Goal: Transaction & Acquisition: Purchase product/service

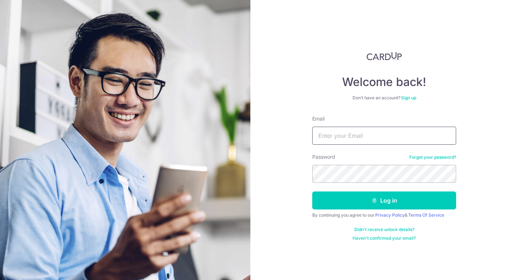
click at [323, 133] on input "Email" at bounding box center [384, 136] width 144 height 18
click at [409, 130] on input "seantancs@yahoo.com" at bounding box center [384, 136] width 144 height 18
click at [406, 137] on input "seantancs@yahoo.com" at bounding box center [384, 136] width 144 height 18
type input "seantancs@yahoo.com"
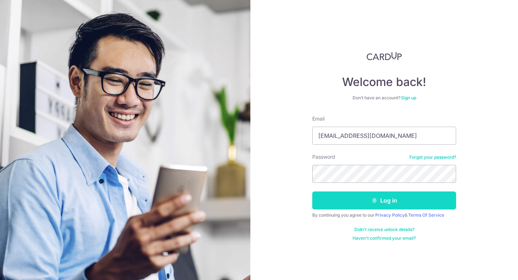
click at [389, 200] on button "Log in" at bounding box center [384, 200] width 144 height 18
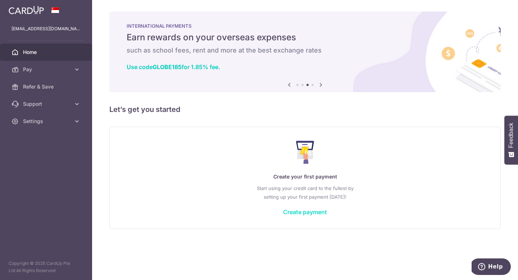
click at [313, 214] on link "Create payment" at bounding box center [305, 211] width 44 height 7
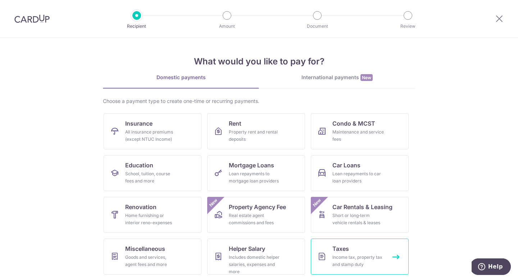
click at [338, 250] on span "Taxes" at bounding box center [340, 248] width 17 height 9
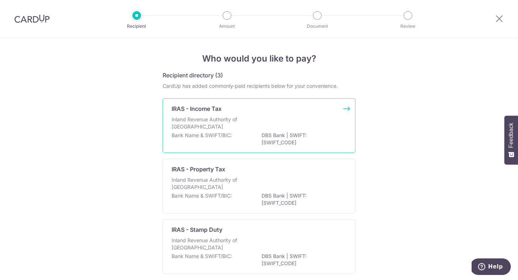
click at [289, 118] on div "Inland Revenue Authority of [GEOGRAPHIC_DATA]" at bounding box center [259, 124] width 175 height 16
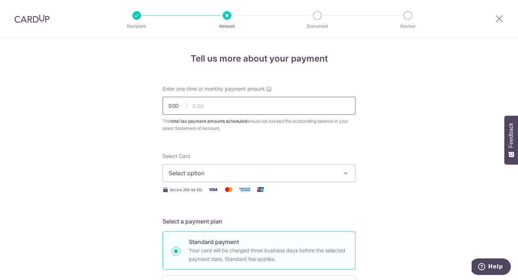
click at [270, 109] on input "text" at bounding box center [259, 106] width 193 height 18
type input "4"
type input "4,100.00"
click at [249, 169] on span "Select option" at bounding box center [253, 173] width 168 height 9
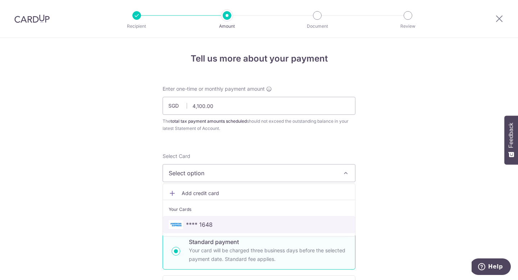
click at [204, 222] on span "**** 1648" at bounding box center [199, 224] width 27 height 9
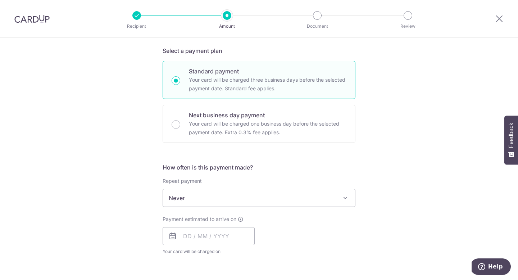
scroll to position [173, 0]
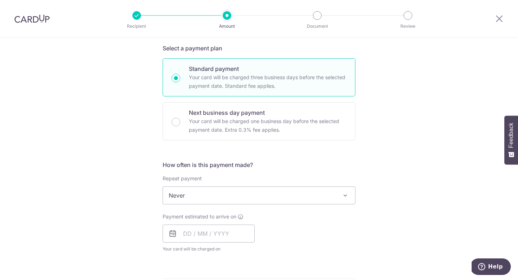
click at [224, 197] on span "Never" at bounding box center [259, 195] width 192 height 17
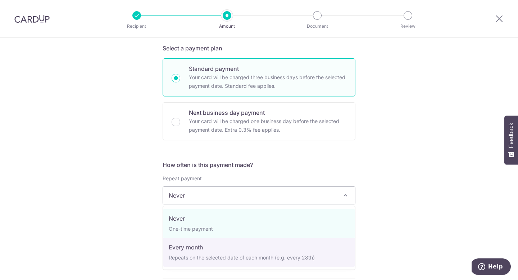
select select "3"
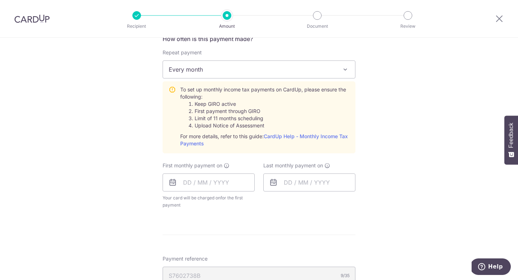
scroll to position [299, 0]
click at [210, 182] on input "text" at bounding box center [209, 182] width 92 height 18
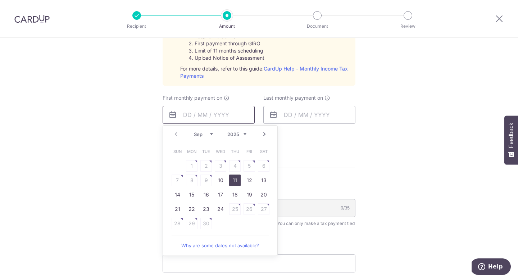
scroll to position [367, 0]
click at [223, 209] on link "24" at bounding box center [221, 208] width 12 height 12
type input "24/09/2025"
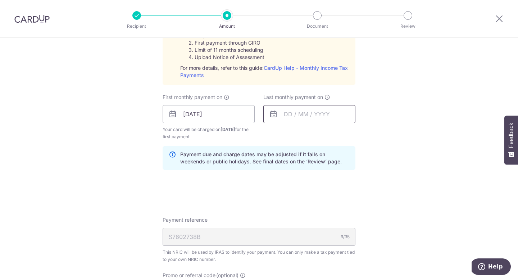
click at [305, 117] on input "text" at bounding box center [309, 114] width 92 height 18
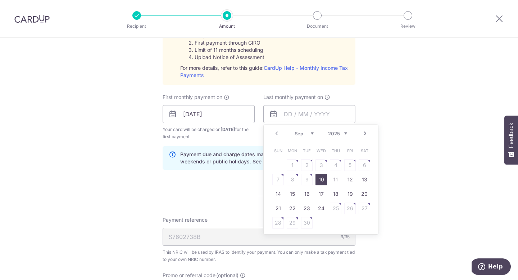
click at [364, 132] on link "Next" at bounding box center [365, 133] width 9 height 9
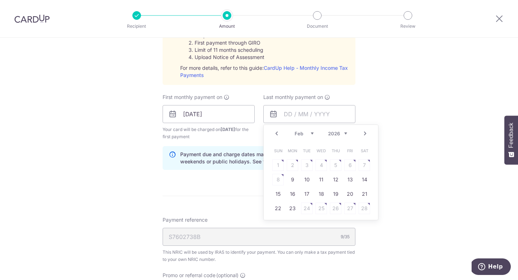
click at [364, 132] on link "Next" at bounding box center [365, 133] width 9 height 9
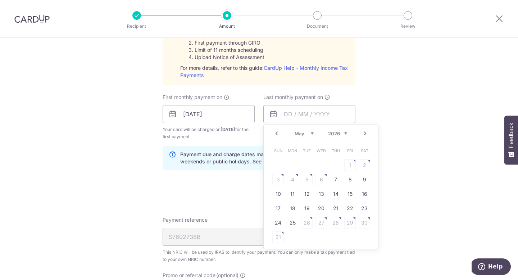
click at [276, 133] on link "Prev" at bounding box center [276, 133] width 9 height 9
click at [365, 135] on link "Next" at bounding box center [365, 133] width 9 height 9
click at [275, 133] on link "Prev" at bounding box center [276, 133] width 9 height 9
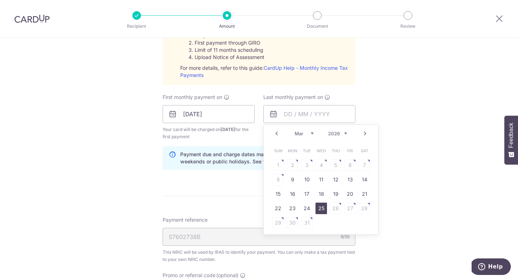
click at [321, 209] on link "25" at bounding box center [321, 208] width 12 height 12
type input "[DATE]"
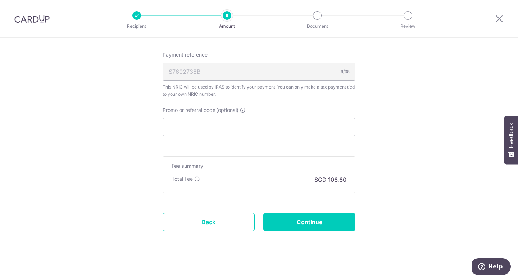
scroll to position [537, 0]
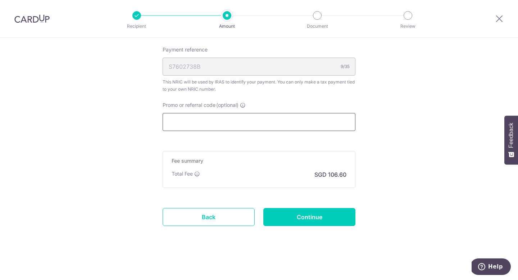
click at [307, 123] on input "Promo or referral code (optional)" at bounding box center [259, 122] width 193 height 18
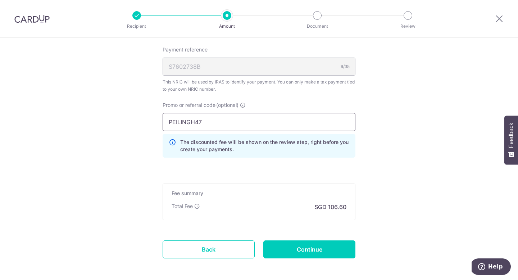
type input "PEILINGH47"
click at [338, 247] on input "Continue" at bounding box center [309, 249] width 92 height 18
type input "Create Schedule"
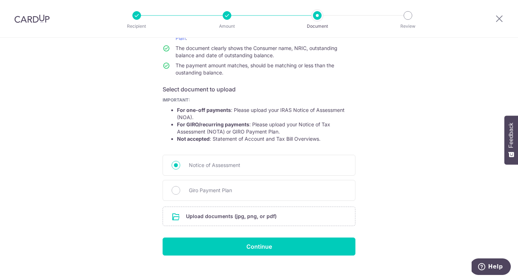
scroll to position [87, 0]
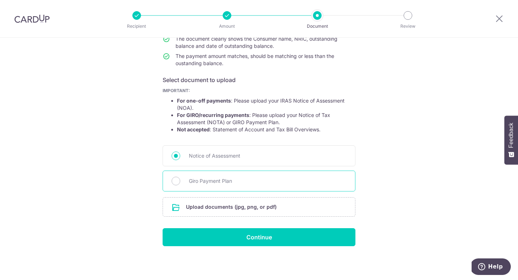
click at [218, 179] on span "Giro Payment Plan" at bounding box center [268, 181] width 158 height 9
click at [180, 179] on input "Giro Payment Plan" at bounding box center [176, 181] width 9 height 9
radio input "true"
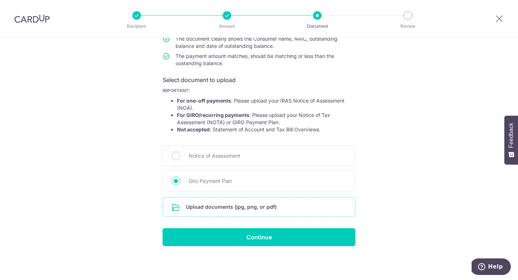
click at [217, 208] on input "file" at bounding box center [259, 206] width 192 height 19
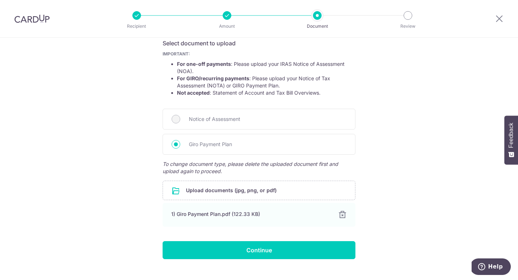
scroll to position [137, 0]
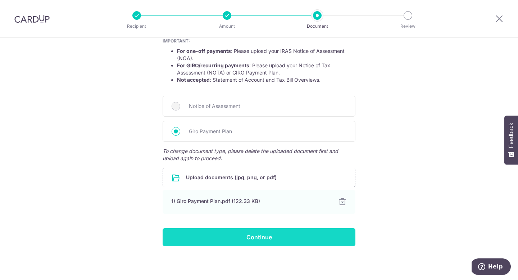
click at [275, 237] on input "Continue" at bounding box center [259, 237] width 193 height 18
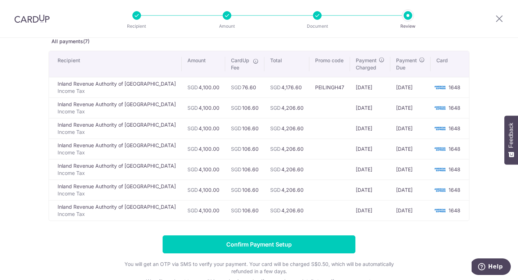
scroll to position [43, 0]
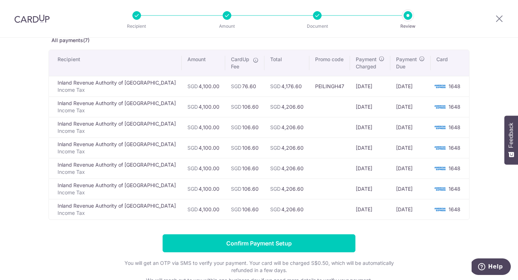
click at [253, 59] on icon at bounding box center [256, 60] width 6 height 6
click at [231, 61] on span "CardUp Fee" at bounding box center [240, 63] width 18 height 14
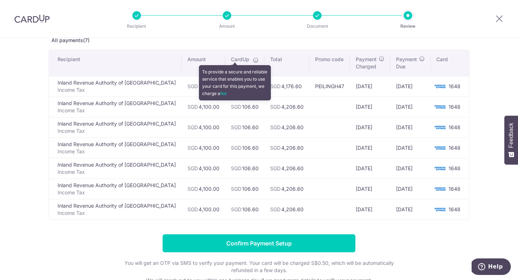
click at [253, 60] on icon at bounding box center [256, 60] width 6 height 6
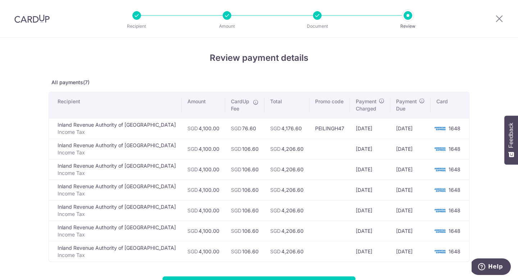
scroll to position [0, 0]
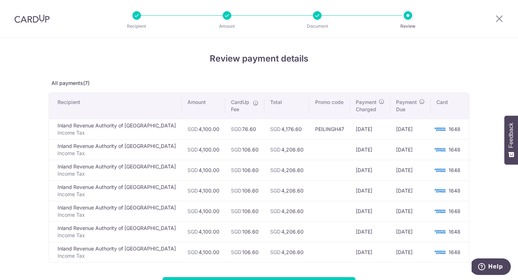
click at [229, 17] on div at bounding box center [227, 15] width 9 height 9
click at [499, 15] on icon at bounding box center [499, 18] width 9 height 9
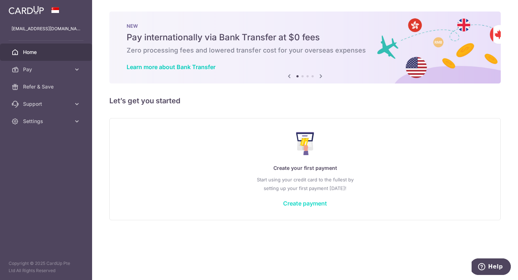
click at [300, 202] on link "Create payment" at bounding box center [305, 203] width 44 height 7
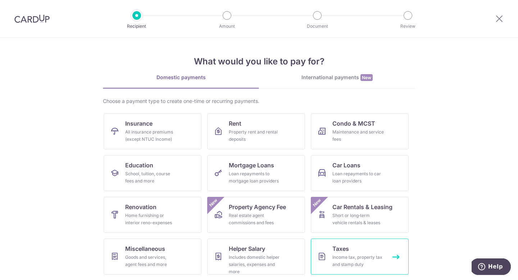
click at [362, 255] on div "Income tax, property tax and stamp duty" at bounding box center [358, 261] width 52 height 14
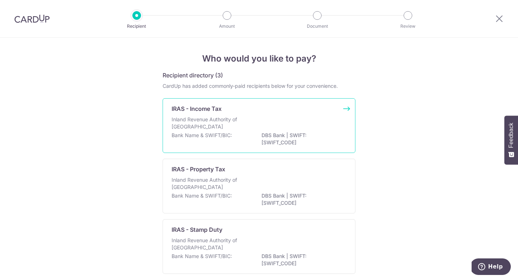
click at [287, 101] on div "IRAS - Income Tax Inland Revenue Authority of [GEOGRAPHIC_DATA] Bank Name & SWI…" at bounding box center [259, 125] width 193 height 55
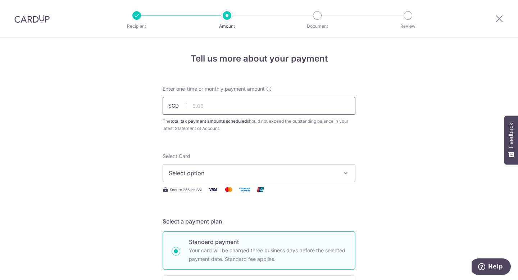
click at [266, 104] on input "text" at bounding box center [259, 106] width 193 height 18
type input "4,100.00"
click at [258, 170] on span "Select option" at bounding box center [253, 173] width 168 height 9
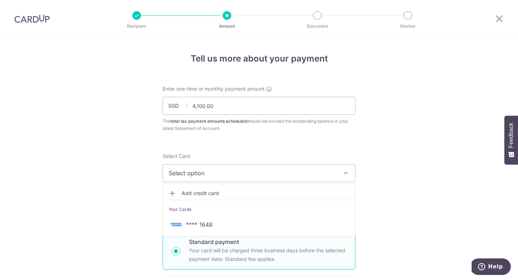
click at [247, 191] on span "Add credit card" at bounding box center [266, 193] width 168 height 7
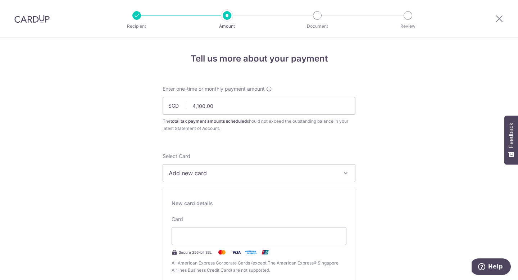
click at [249, 166] on button "Add new card" at bounding box center [259, 173] width 193 height 18
click at [231, 187] on link "Add credit card" at bounding box center [259, 193] width 192 height 13
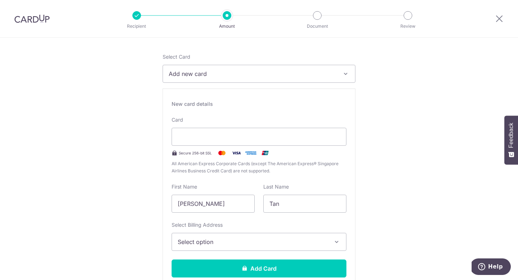
scroll to position [140, 0]
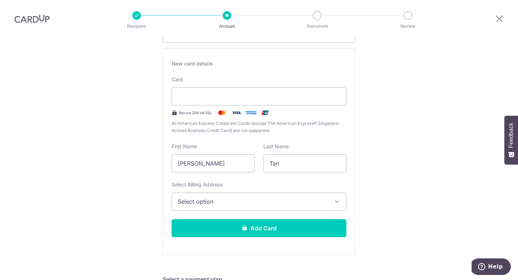
click at [245, 201] on span "Select option" at bounding box center [253, 201] width 150 height 9
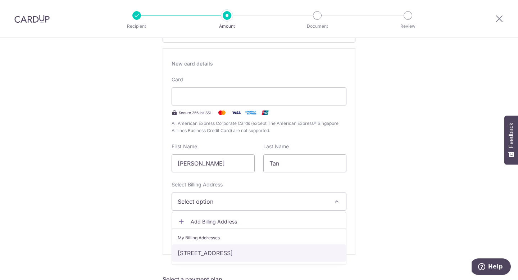
click at [230, 253] on link "Blk 851 #02-05, Hougang Central, Singapore, Singapore, Singapore-530851" at bounding box center [259, 252] width 174 height 17
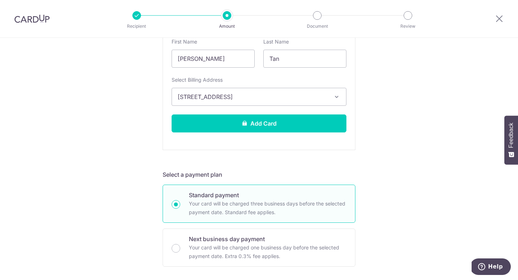
scroll to position [250, 0]
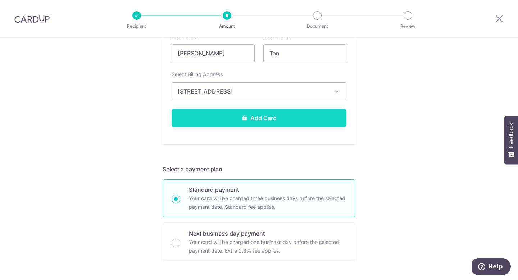
click at [333, 118] on button "Add Card" at bounding box center [259, 118] width 175 height 18
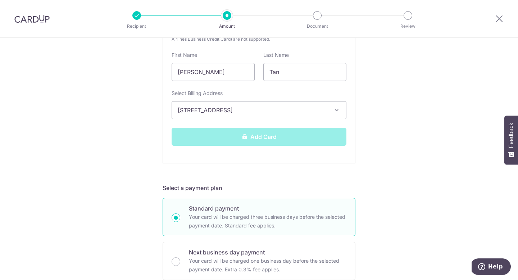
scroll to position [232, 0]
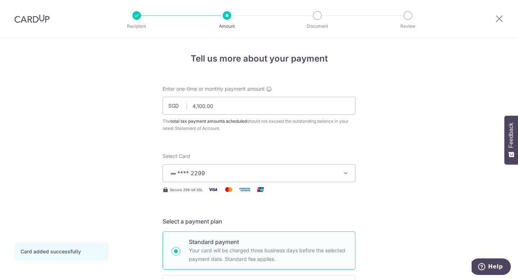
scroll to position [53, 0]
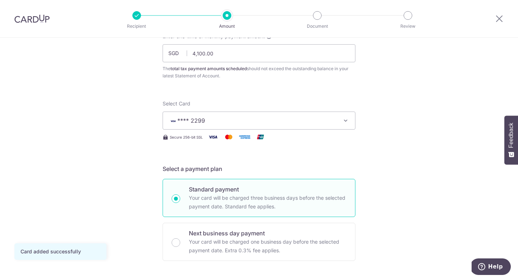
click at [350, 122] on button "**** 2299" at bounding box center [259, 120] width 193 height 18
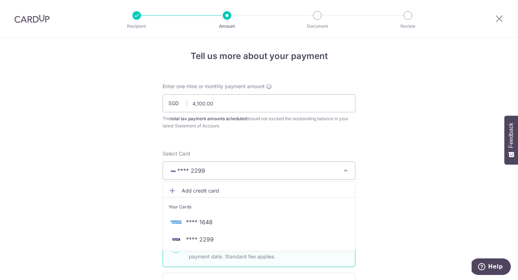
scroll to position [0, 0]
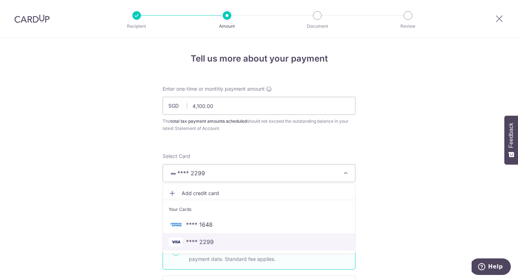
click at [222, 241] on span "**** 2299" at bounding box center [259, 241] width 181 height 9
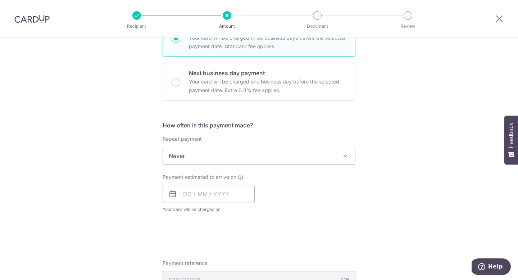
scroll to position [214, 0]
click at [347, 152] on span at bounding box center [345, 154] width 9 height 9
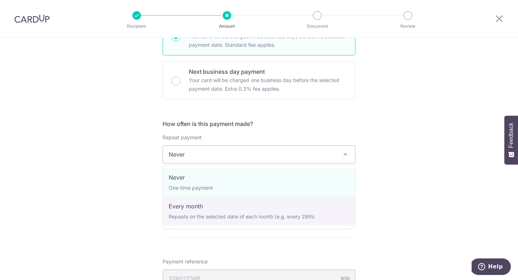
select select "3"
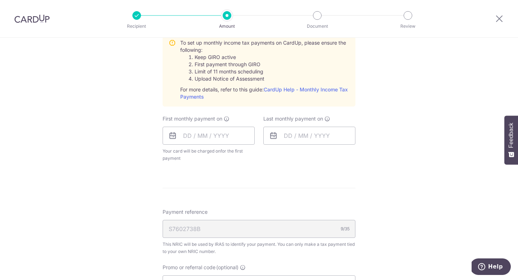
scroll to position [347, 0]
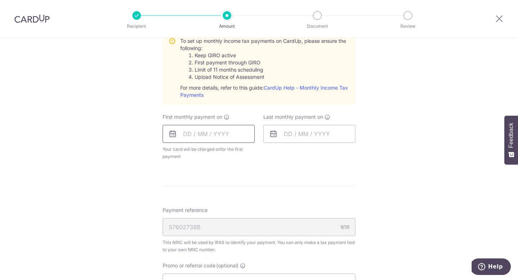
click at [211, 134] on input "text" at bounding box center [209, 134] width 92 height 18
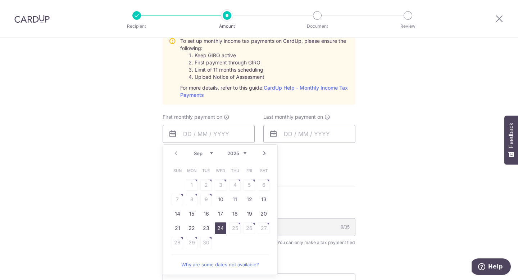
click at [221, 225] on link "24" at bounding box center [221, 228] width 12 height 12
type input "[DATE]"
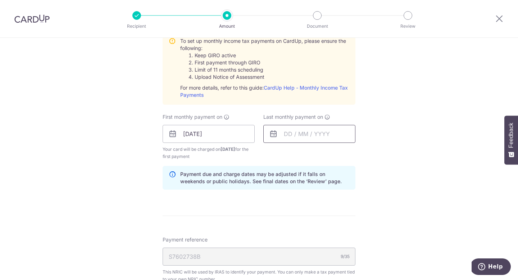
click at [286, 133] on input "text" at bounding box center [309, 134] width 92 height 18
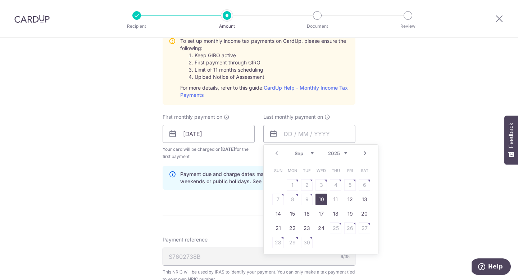
click at [366, 154] on link "Next" at bounding box center [365, 153] width 9 height 9
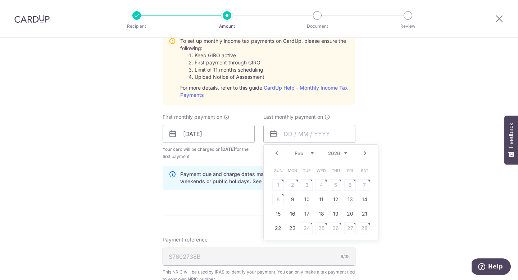
click at [366, 154] on link "Next" at bounding box center [365, 153] width 9 height 9
click at [275, 154] on link "Prev" at bounding box center [276, 153] width 9 height 9
click at [323, 227] on link "25" at bounding box center [321, 228] width 12 height 12
type input "25/03/2026"
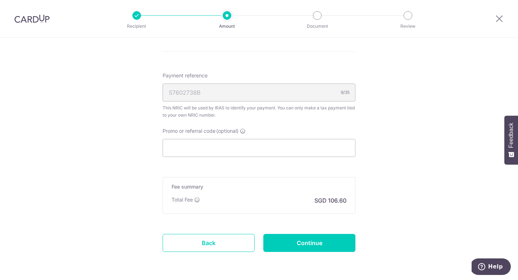
scroll to position [512, 0]
click at [337, 147] on input "Promo or referral code (optional)" at bounding box center [259, 147] width 193 height 18
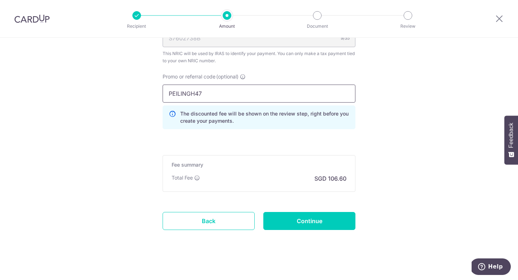
scroll to position [570, 0]
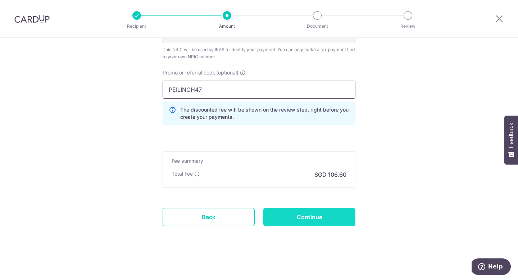
type input "PEILINGH47"
click at [333, 219] on input "Continue" at bounding box center [309, 217] width 92 height 18
type input "Create Schedule"
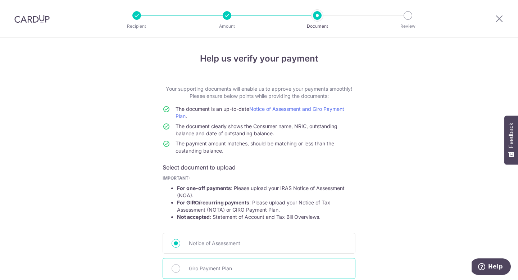
click at [250, 268] on span "Giro Payment Plan" at bounding box center [268, 268] width 158 height 9
click at [180, 268] on input "Giro Payment Plan" at bounding box center [176, 268] width 9 height 9
radio input "true"
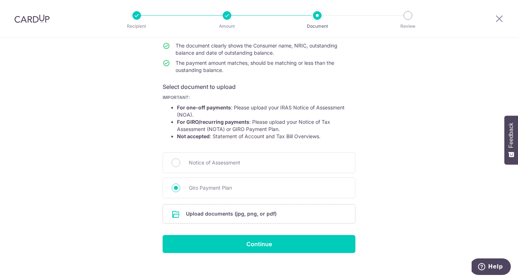
scroll to position [87, 0]
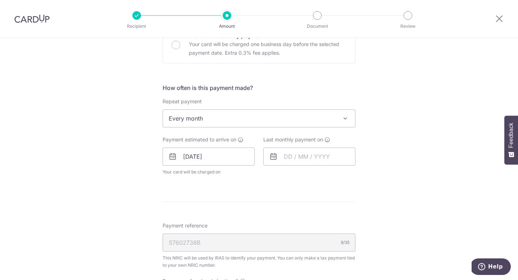
scroll to position [251, 0]
click at [298, 150] on input "text" at bounding box center [309, 155] width 92 height 18
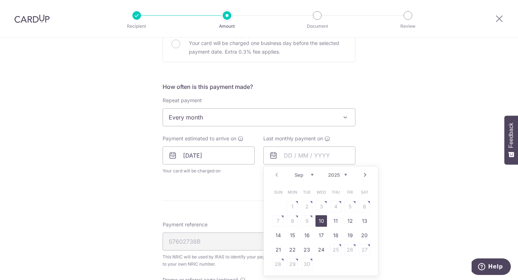
click at [364, 174] on link "Next" at bounding box center [365, 174] width 9 height 9
click at [333, 249] on link "25" at bounding box center [336, 250] width 12 height 12
type input "25/12/2025"
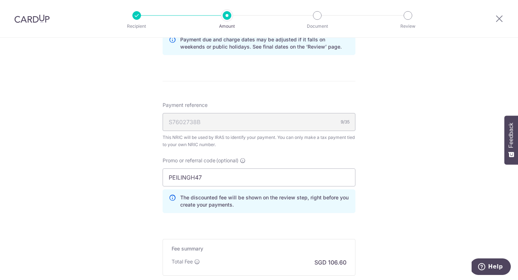
scroll to position [413, 0]
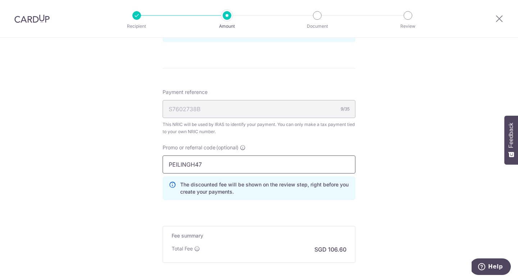
click at [272, 162] on input "PEILINGH47" at bounding box center [259, 164] width 193 height 18
type input "P"
type input "VTAX25R"
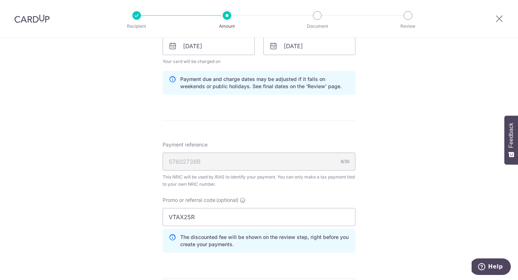
scroll to position [361, 0]
click at [349, 44] on input "25/12/2025" at bounding box center [309, 45] width 92 height 18
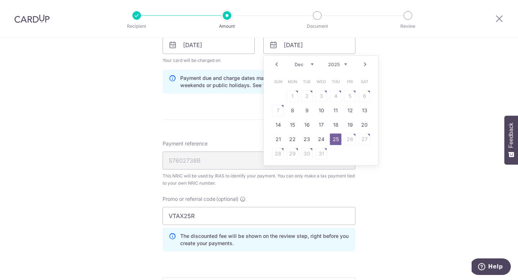
click at [364, 63] on link "Next" at bounding box center [365, 64] width 9 height 9
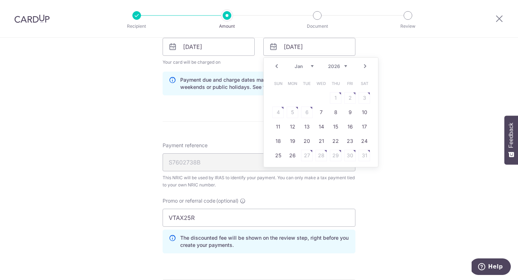
click at [364, 63] on link "Next" at bounding box center [365, 66] width 9 height 9
click at [324, 141] on link "25" at bounding box center [321, 141] width 12 height 12
type input "25/03/2026"
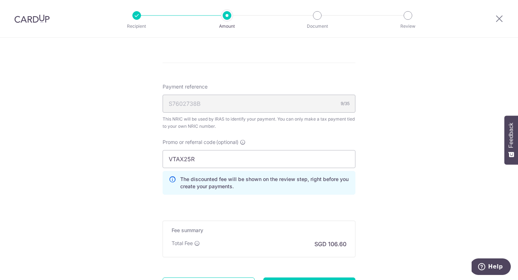
scroll to position [488, 0]
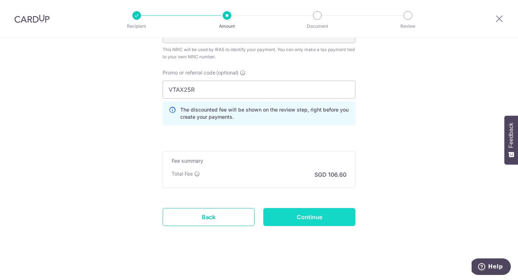
click at [325, 216] on input "Continue" at bounding box center [309, 217] width 92 height 18
type input "Update Schedule"
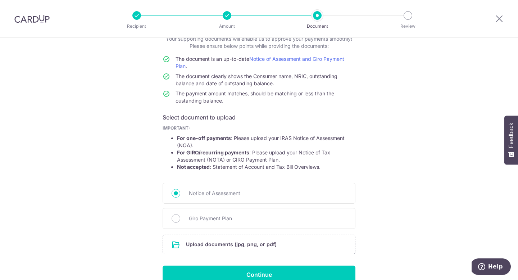
scroll to position [87, 0]
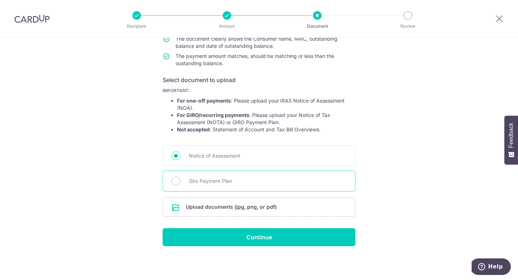
click at [215, 176] on div "Giro Payment Plan" at bounding box center [259, 180] width 193 height 21
click at [191, 180] on span "Giro Payment Plan" at bounding box center [268, 181] width 158 height 9
click at [180, 180] on input "Giro Payment Plan" at bounding box center [176, 181] width 9 height 9
radio input "true"
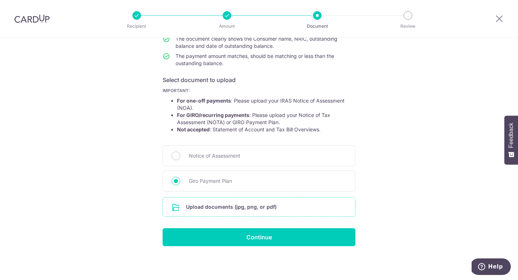
click at [242, 205] on input "file" at bounding box center [259, 206] width 192 height 19
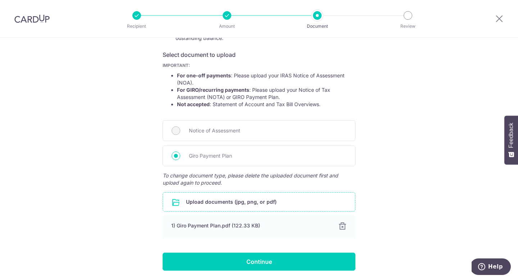
scroll to position [123, 0]
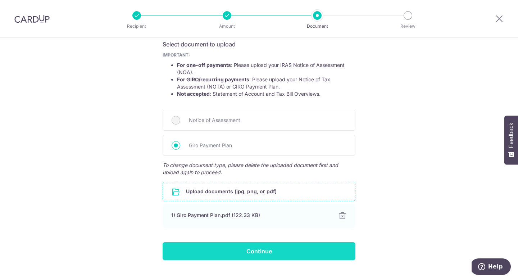
click at [268, 253] on input "Continue" at bounding box center [259, 251] width 193 height 18
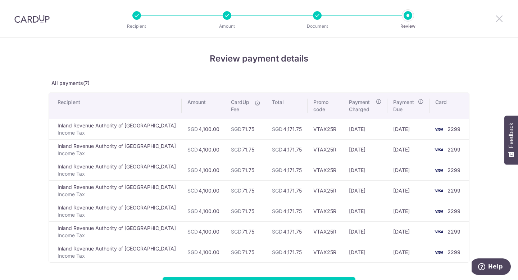
click at [498, 15] on icon at bounding box center [499, 18] width 9 height 9
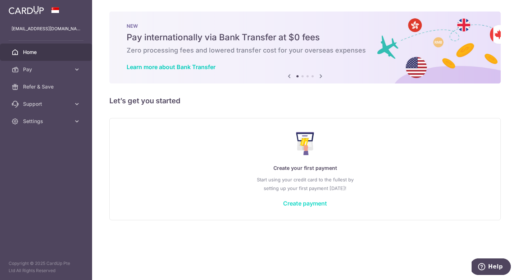
click at [290, 203] on link "Create payment" at bounding box center [305, 203] width 44 height 7
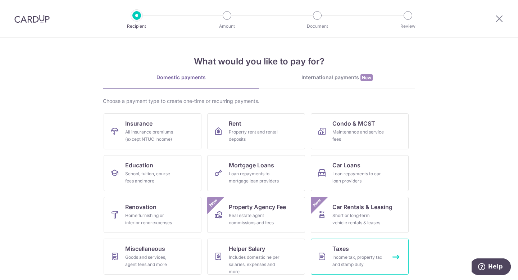
click at [352, 252] on link "Taxes Income tax, property tax and stamp duty" at bounding box center [360, 256] width 98 height 36
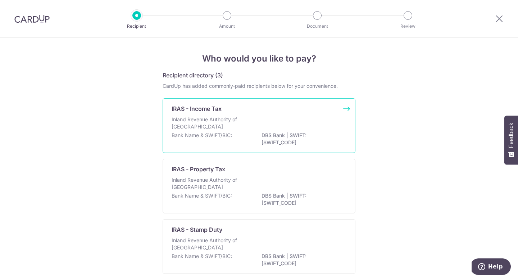
click at [316, 123] on div "Inland Revenue Authority of [GEOGRAPHIC_DATA]" at bounding box center [259, 124] width 175 height 16
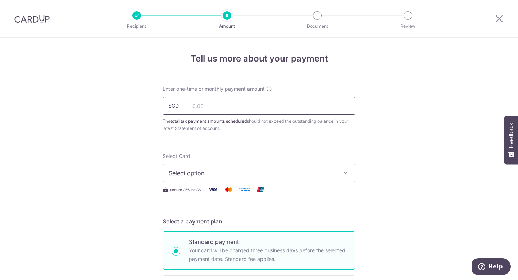
click at [276, 106] on input "text" at bounding box center [259, 106] width 193 height 18
type input "4,100.00"
click at [260, 171] on span "Select option" at bounding box center [253, 173] width 168 height 9
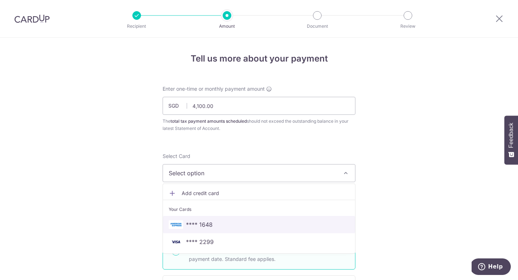
click at [229, 223] on span "**** 1648" at bounding box center [259, 224] width 181 height 9
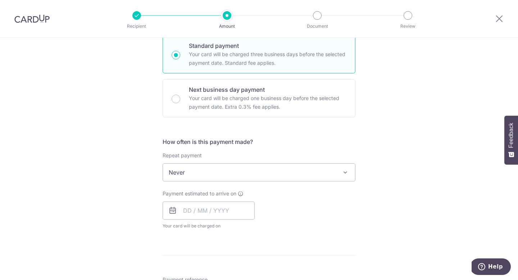
scroll to position [197, 0]
click at [305, 173] on span "Never" at bounding box center [259, 171] width 192 height 17
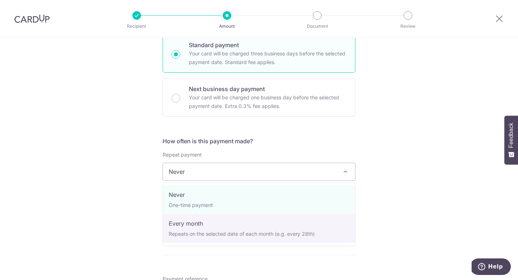
select select "3"
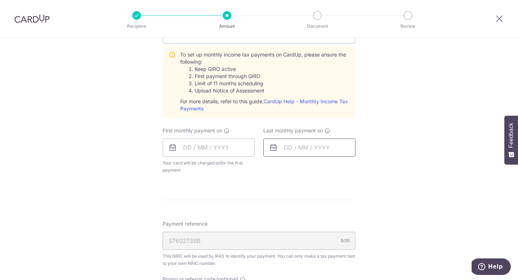
scroll to position [337, 0]
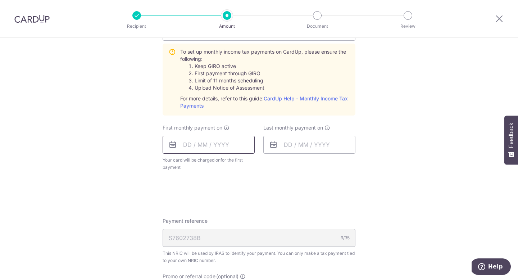
click at [231, 150] on input "text" at bounding box center [209, 145] width 92 height 18
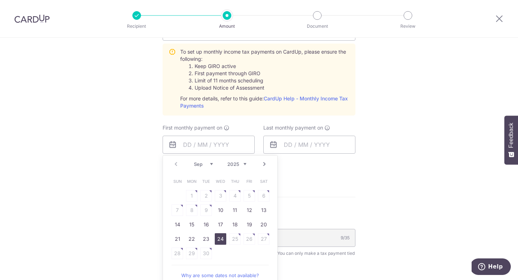
click at [223, 237] on link "24" at bounding box center [221, 239] width 12 height 12
type input "[DATE]"
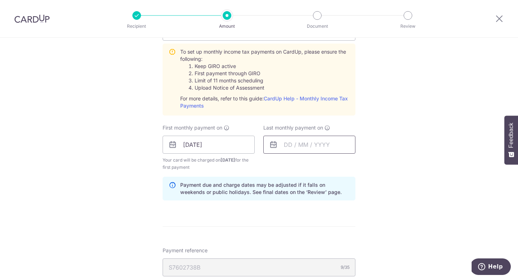
click at [282, 150] on input "text" at bounding box center [309, 145] width 92 height 18
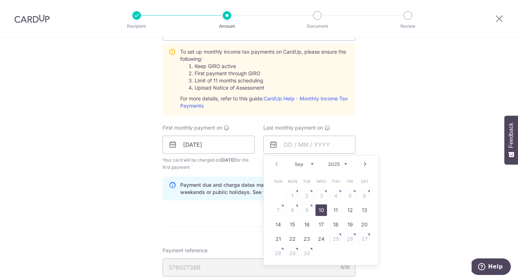
click at [367, 161] on link "Next" at bounding box center [365, 164] width 9 height 9
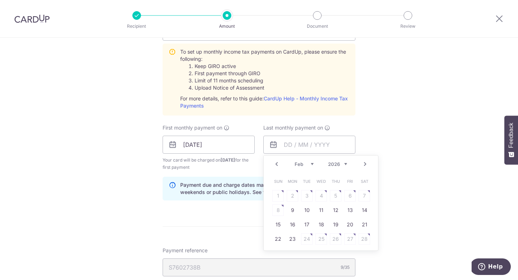
click at [367, 161] on link "Next" at bounding box center [365, 164] width 9 height 9
click at [277, 163] on link "Prev" at bounding box center [276, 164] width 9 height 9
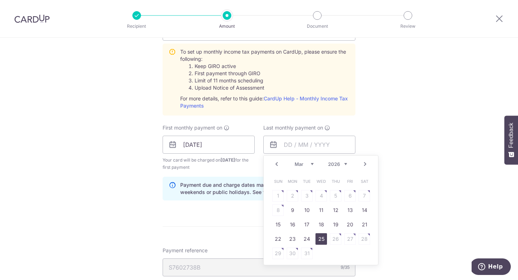
click at [322, 239] on link "25" at bounding box center [321, 239] width 12 height 12
type input "[DATE]"
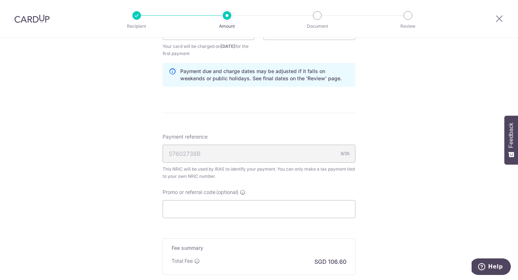
scroll to position [460, 0]
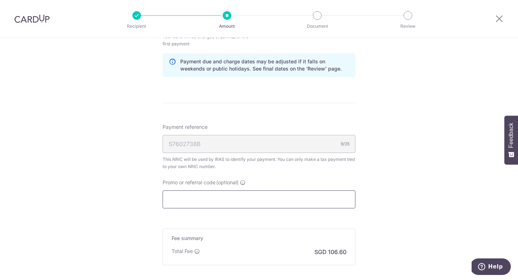
click at [267, 206] on input "Promo or referral code (optional)" at bounding box center [259, 199] width 193 height 18
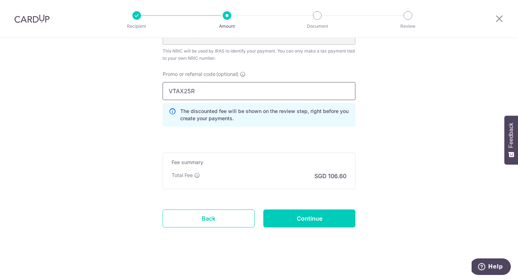
scroll to position [569, 0]
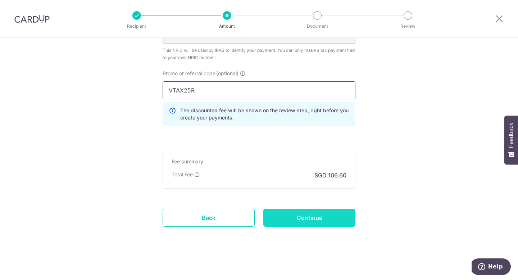
type input "VTAX25R"
click at [295, 215] on input "Continue" at bounding box center [309, 218] width 92 height 18
type input "Create Schedule"
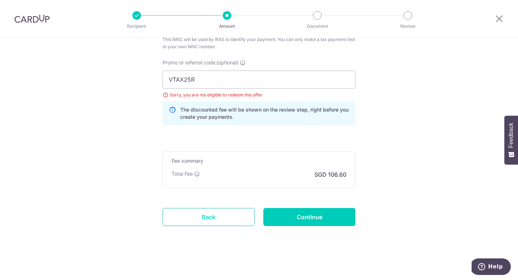
click at [214, 215] on link "Back" at bounding box center [209, 217] width 92 height 18
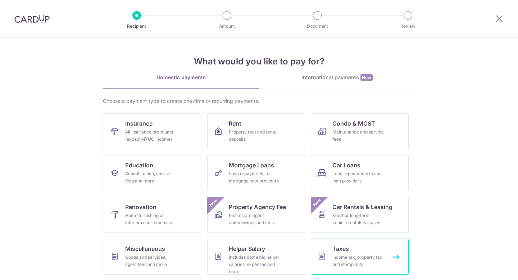
click at [366, 255] on div "Income tax, property tax and stamp duty" at bounding box center [358, 261] width 52 height 14
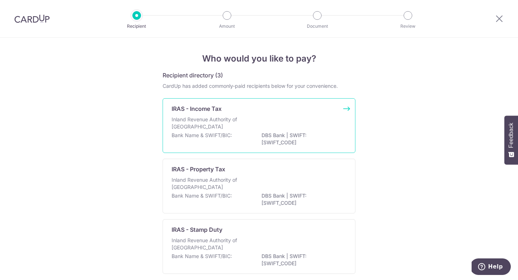
click at [284, 126] on div "Inland Revenue Authority of [GEOGRAPHIC_DATA]" at bounding box center [259, 124] width 175 height 16
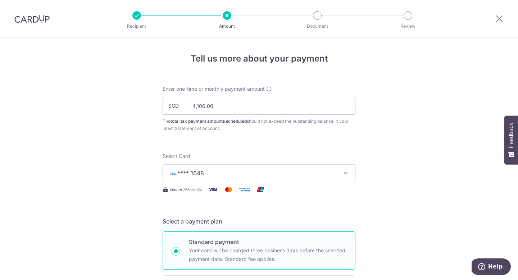
click at [231, 177] on span "**** 1648" at bounding box center [253, 173] width 168 height 9
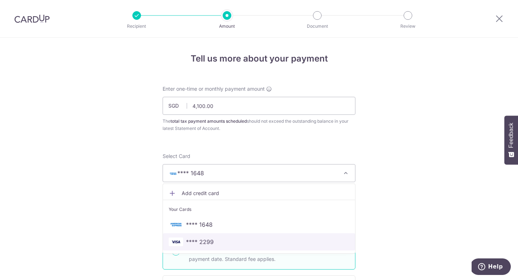
click at [215, 243] on span "**** 2299" at bounding box center [259, 241] width 181 height 9
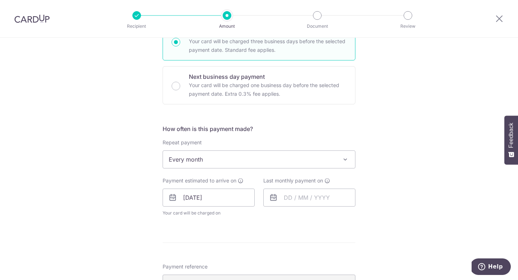
scroll to position [217, 0]
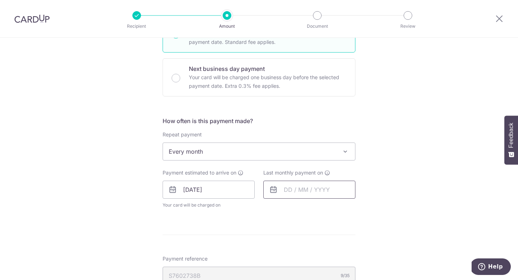
click at [301, 191] on input "text" at bounding box center [309, 190] width 92 height 18
click at [365, 208] on link "Next" at bounding box center [365, 209] width 9 height 9
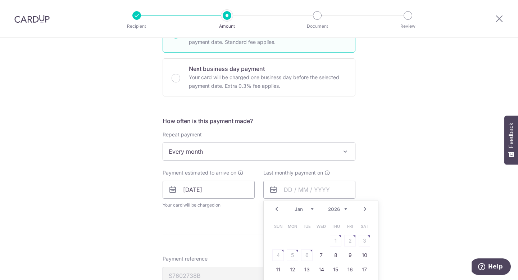
click at [365, 208] on link "Next" at bounding box center [365, 209] width 9 height 9
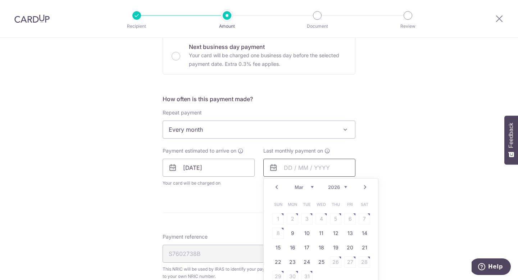
scroll to position [246, 0]
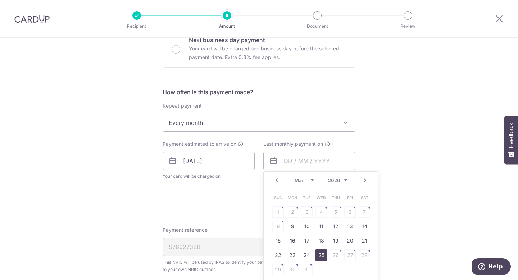
click at [317, 256] on link "25" at bounding box center [321, 255] width 12 height 12
type input "25/03/2026"
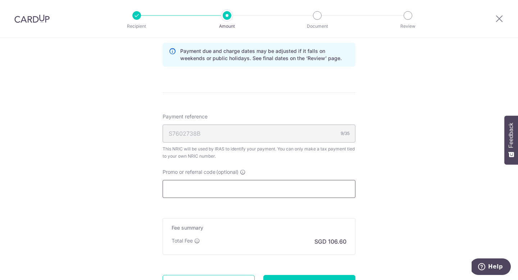
scroll to position [392, 0]
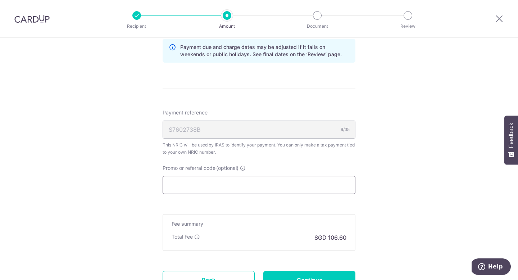
click at [297, 185] on input "Promo or referral code (optional)" at bounding box center [259, 185] width 193 height 18
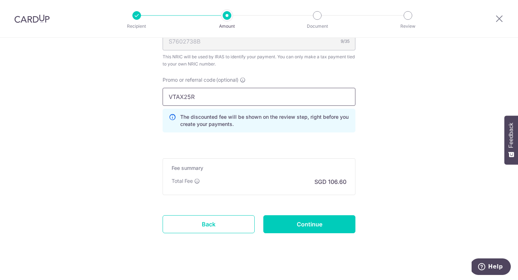
scroll to position [488, 0]
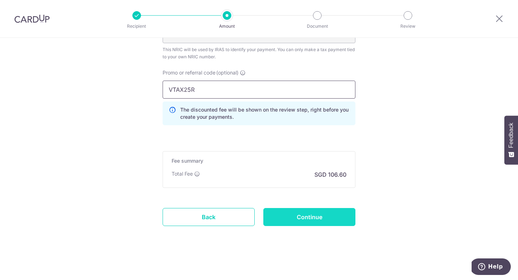
type input "VTAX25R"
click at [305, 219] on input "Continue" at bounding box center [309, 217] width 92 height 18
type input "Update Schedule"
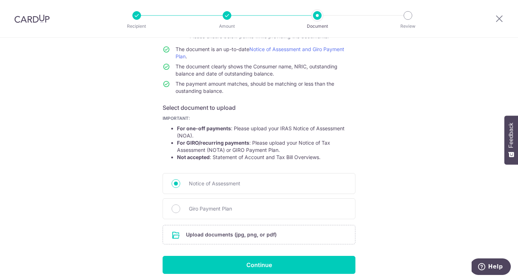
scroll to position [61, 0]
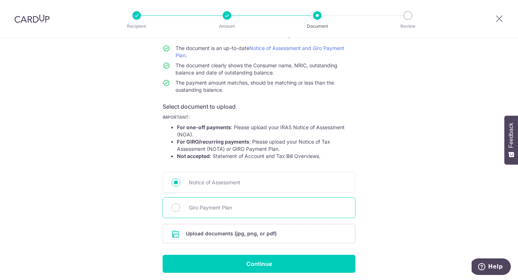
click at [182, 210] on div "Giro Payment Plan" at bounding box center [259, 207] width 193 height 21
click at [176, 208] on input "Giro Payment Plan" at bounding box center [176, 207] width 9 height 9
radio input "true"
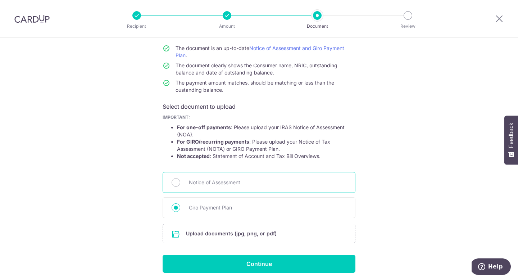
scroll to position [87, 0]
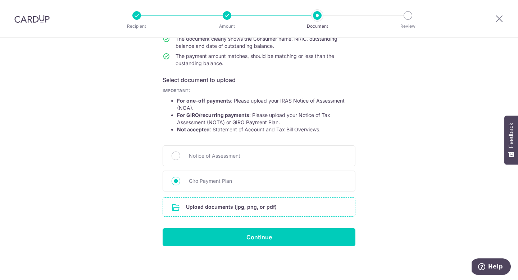
click at [266, 207] on input "file" at bounding box center [259, 206] width 192 height 19
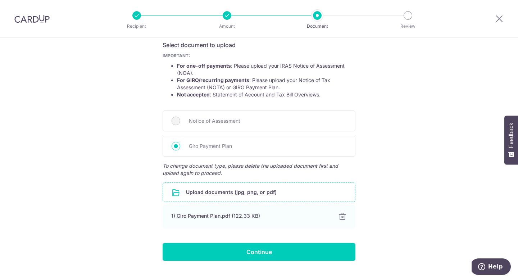
scroll to position [137, 0]
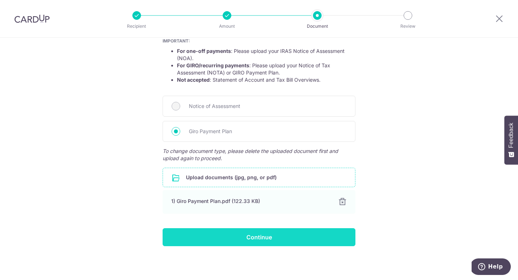
click at [269, 235] on input "Continue" at bounding box center [259, 237] width 193 height 18
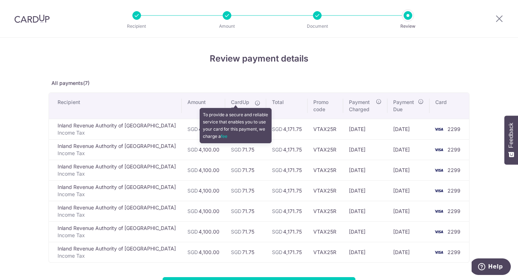
click at [255, 104] on icon at bounding box center [258, 103] width 6 height 6
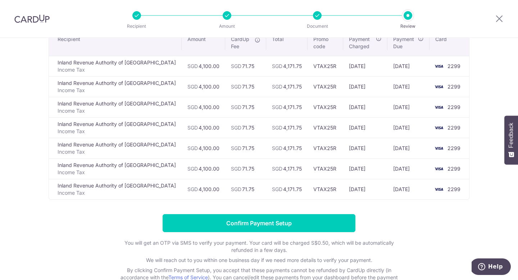
scroll to position [57, 0]
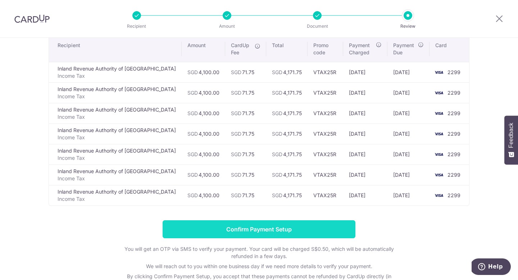
click at [316, 228] on input "Confirm Payment Setup" at bounding box center [259, 229] width 193 height 18
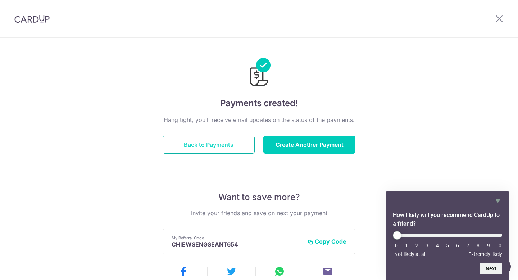
click at [225, 144] on button "Back to Payments" at bounding box center [209, 145] width 92 height 18
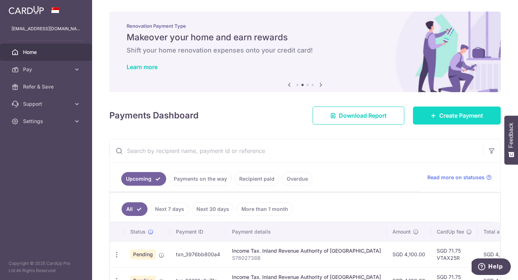
click at [436, 115] on icon at bounding box center [434, 116] width 6 height 6
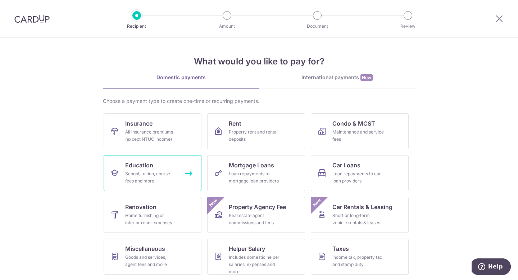
click at [173, 159] on link "Education School, tuition, course fees and more" at bounding box center [153, 173] width 98 height 36
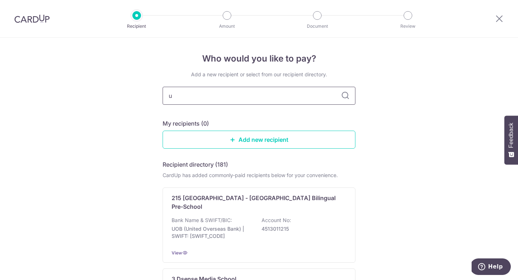
type input "uc"
type input "ul"
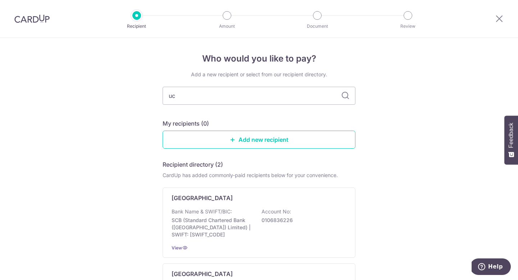
type input "ucl"
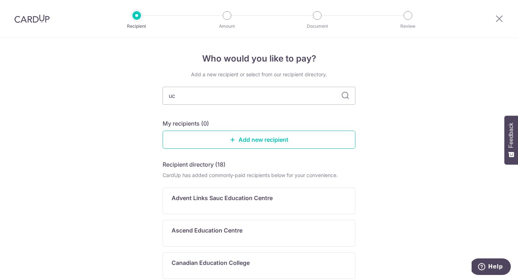
type input "u"
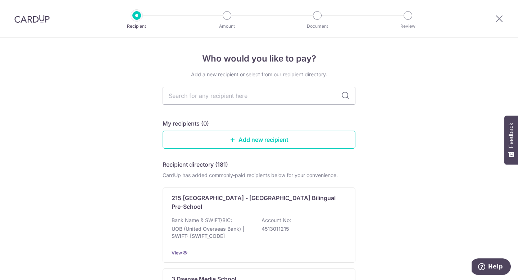
click at [345, 94] on icon at bounding box center [345, 95] width 9 height 9
click at [312, 96] on input "text" at bounding box center [259, 96] width 193 height 18
type input "united college of london"
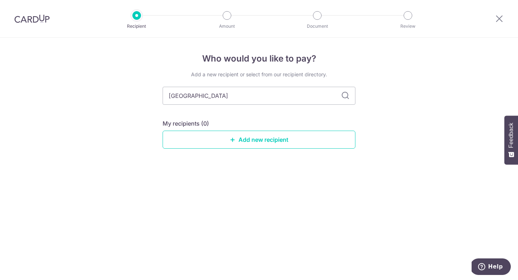
click at [347, 96] on icon at bounding box center [345, 95] width 9 height 9
click at [345, 95] on icon at bounding box center [345, 95] width 9 height 9
click at [262, 142] on link "Add new recipient" at bounding box center [259, 140] width 193 height 18
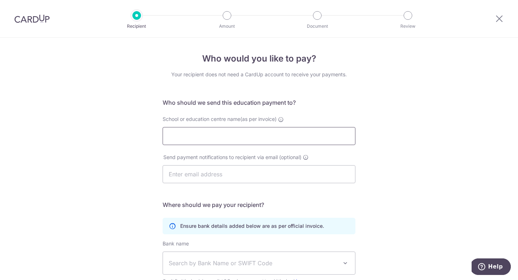
click at [256, 139] on input "School or education centre name(as per invoice)" at bounding box center [259, 136] width 193 height 18
type input "united college of london"
click at [299, 173] on input "text" at bounding box center [259, 174] width 193 height 18
click at [40, 20] on img at bounding box center [31, 18] width 35 height 9
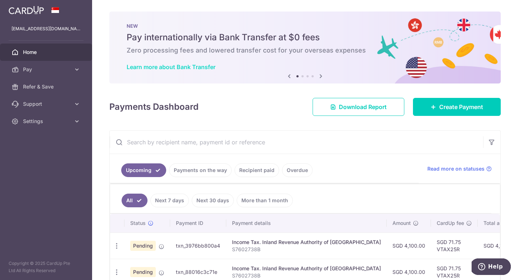
click at [179, 66] on link "Learn more about Bank Transfer" at bounding box center [171, 66] width 89 height 7
click at [453, 104] on span "Create Payment" at bounding box center [461, 107] width 44 height 9
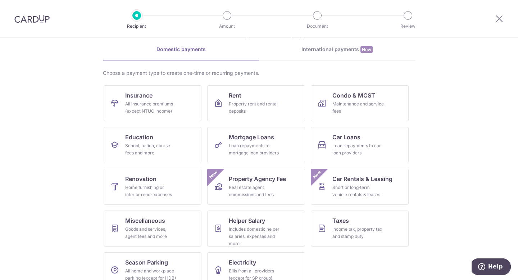
scroll to position [42, 0]
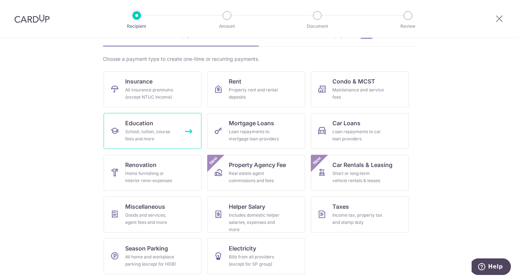
click at [163, 131] on div "School, tuition, course fees and more" at bounding box center [151, 135] width 52 height 14
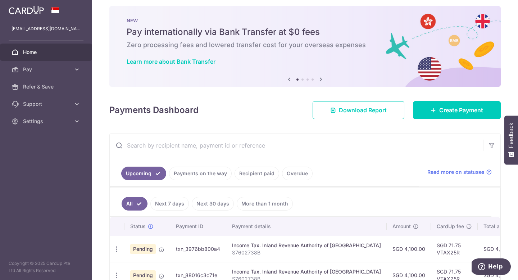
scroll to position [0, 0]
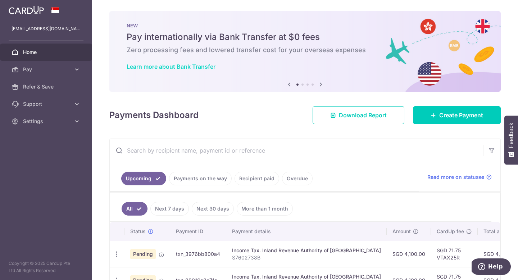
click at [188, 68] on link "Learn more about Bank Transfer" at bounding box center [171, 66] width 89 height 7
click at [449, 115] on span "Create Payment" at bounding box center [461, 115] width 44 height 9
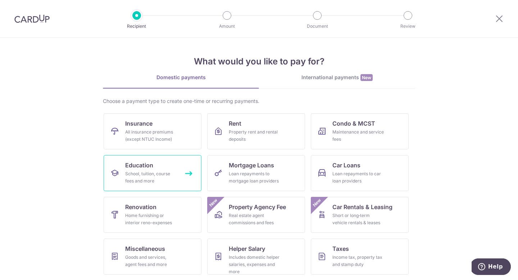
click at [172, 181] on div "School, tuition, course fees and more" at bounding box center [151, 177] width 52 height 14
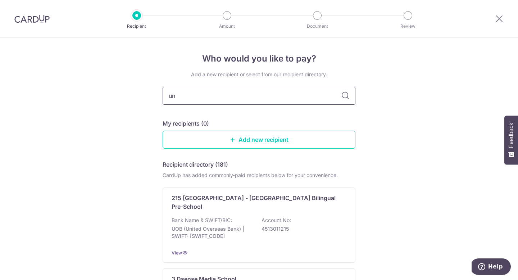
type input "uni"
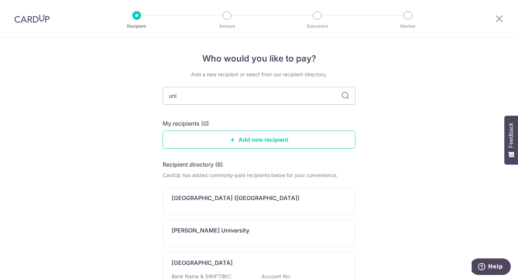
click at [348, 93] on icon at bounding box center [345, 95] width 9 height 9
click at [299, 100] on input "uni" at bounding box center [259, 96] width 193 height 18
type input "un"
type input "u"
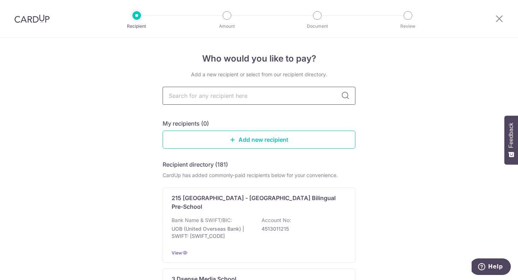
click at [251, 96] on input "text" at bounding box center [259, 96] width 193 height 18
type input "un"
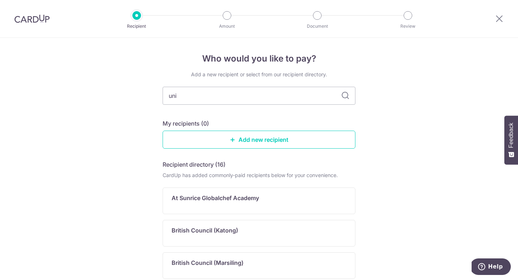
type input "unit"
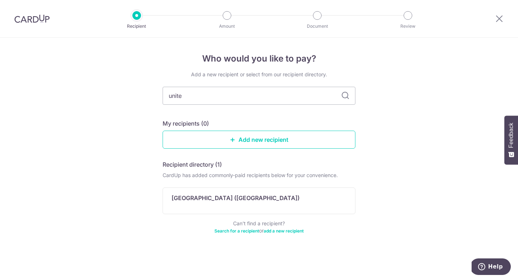
type input "united"
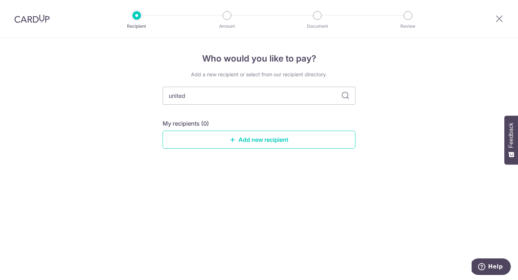
type input "unitedb"
type input "united"
click at [341, 96] on icon at bounding box center [345, 95] width 9 height 9
click at [302, 94] on input "united" at bounding box center [259, 96] width 193 height 18
type input "[GEOGRAPHIC_DATA]"
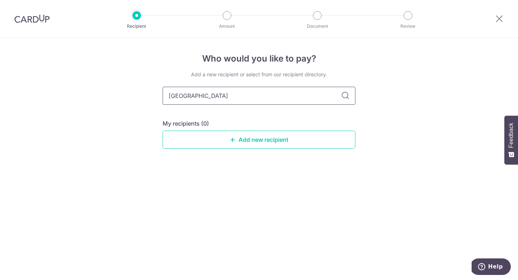
type input "[GEOGRAPHIC_DATA]"
click at [347, 95] on icon at bounding box center [345, 95] width 9 height 9
click at [343, 96] on icon at bounding box center [345, 95] width 9 height 9
click at [290, 96] on input "[GEOGRAPHIC_DATA]" at bounding box center [259, 96] width 193 height 18
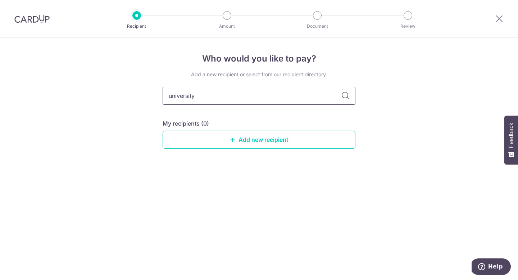
type input "university"
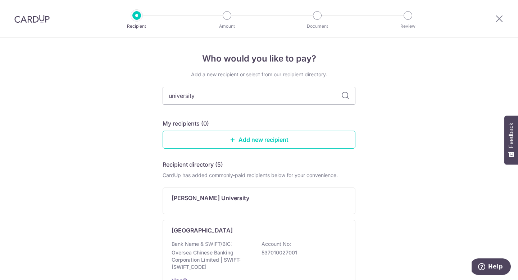
type input "universit"
type input "university c"
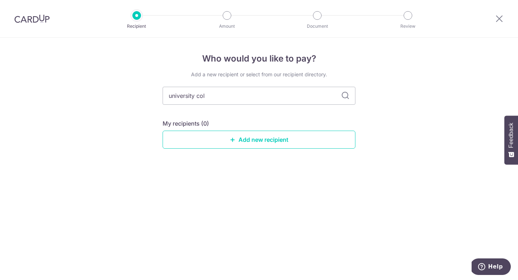
type input "university coll"
type input "[GEOGRAPHIC_DATA]"
click at [346, 94] on icon at bounding box center [345, 95] width 9 height 9
click at [260, 140] on link "Add new recipient" at bounding box center [259, 140] width 193 height 18
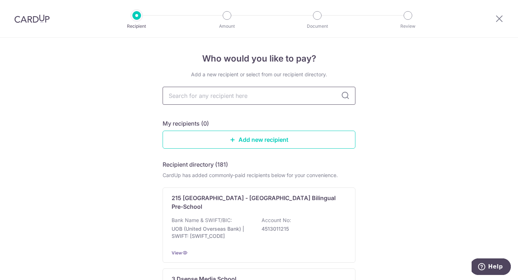
click at [192, 88] on input "text" at bounding box center [259, 96] width 193 height 18
type input "fly"
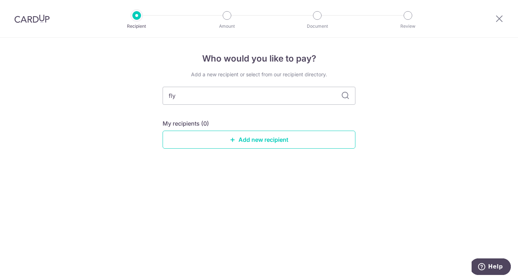
type input "flyw"
type input "flywire"
click at [343, 96] on icon at bounding box center [345, 95] width 9 height 9
click at [239, 142] on link "Add new recipient" at bounding box center [259, 140] width 193 height 18
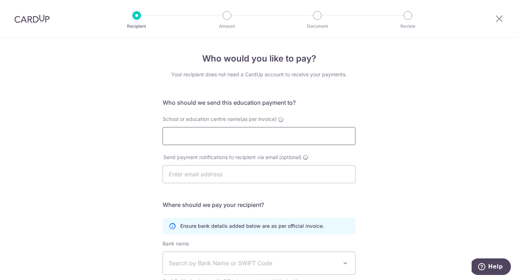
click at [232, 139] on input "School or education centre name(as per invoice)" at bounding box center [259, 136] width 193 height 18
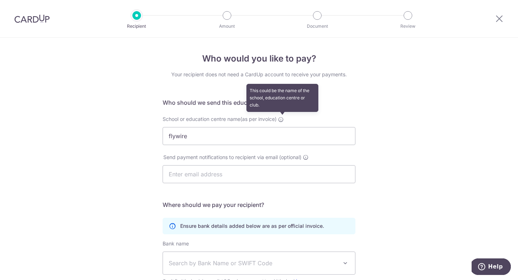
click at [284, 119] on icon at bounding box center [281, 120] width 6 height 6
click at [284, 127] on input "flywire" at bounding box center [259, 136] width 193 height 18
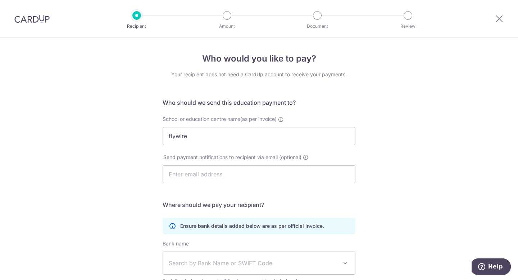
click at [361, 134] on div "Who would you like to pay? Your recipient does not need a CardUp account to rec…" at bounding box center [259, 209] width 518 height 342
click at [263, 176] on input "text" at bounding box center [259, 174] width 193 height 18
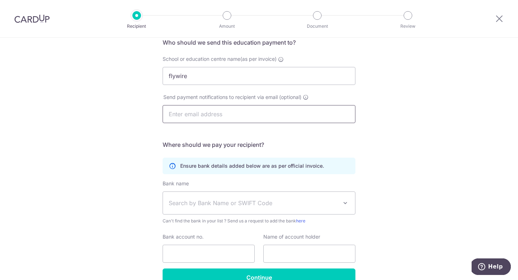
scroll to position [57, 0]
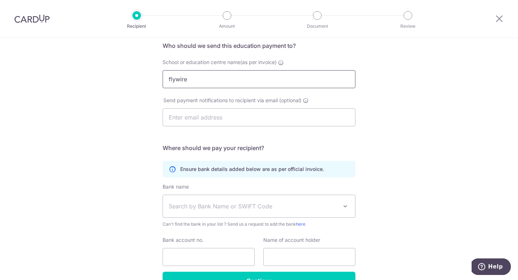
click at [246, 74] on input "flywire" at bounding box center [259, 79] width 193 height 18
click at [235, 79] on input "flywire" at bounding box center [259, 79] width 193 height 18
click at [399, 103] on div "Who would you like to pay? Your recipient does not need a CardUp account to rec…" at bounding box center [259, 152] width 518 height 342
click at [264, 83] on input "fly wire" at bounding box center [259, 79] width 193 height 18
type input "f"
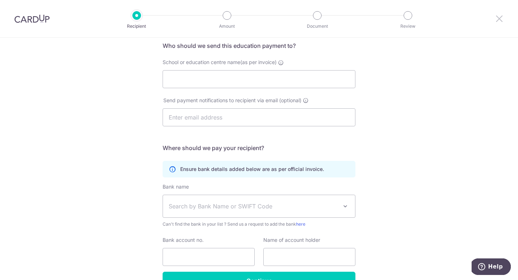
click at [498, 17] on icon at bounding box center [499, 18] width 9 height 9
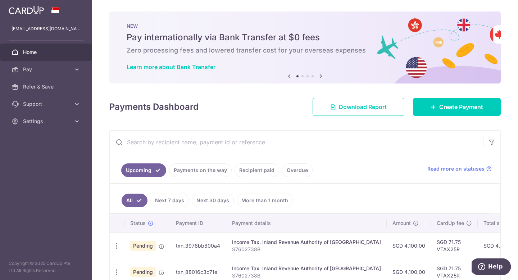
click at [64, 53] on span "Home" at bounding box center [46, 52] width 47 height 7
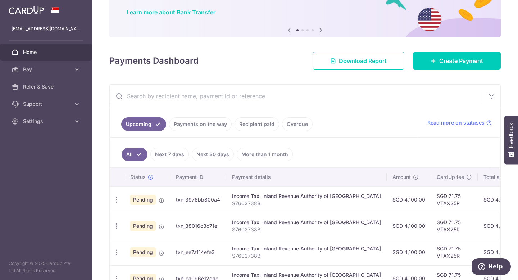
scroll to position [55, 0]
click at [36, 52] on span "Home" at bounding box center [46, 52] width 47 height 7
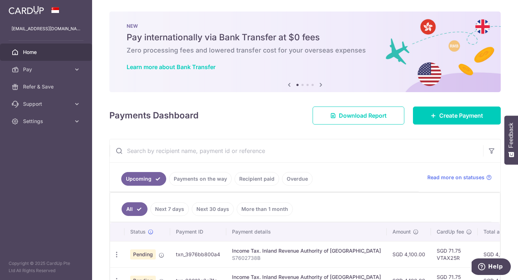
click at [323, 85] on icon at bounding box center [320, 84] width 9 height 9
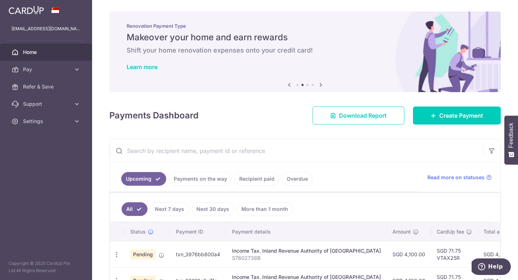
click at [288, 82] on icon at bounding box center [289, 84] width 9 height 9
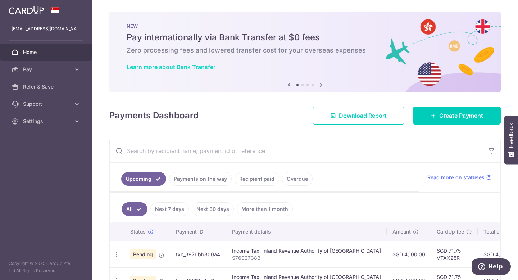
click at [197, 67] on link "Learn more about Bank Transfer" at bounding box center [171, 66] width 89 height 7
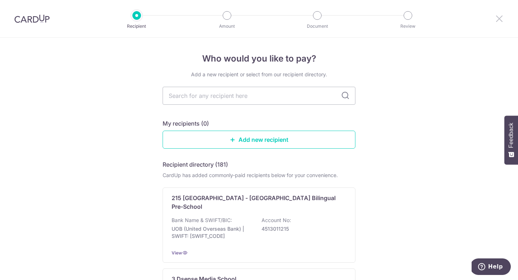
click at [499, 17] on icon at bounding box center [499, 18] width 9 height 9
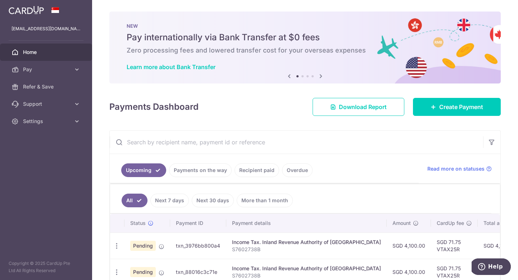
click at [321, 74] on icon at bounding box center [320, 76] width 9 height 9
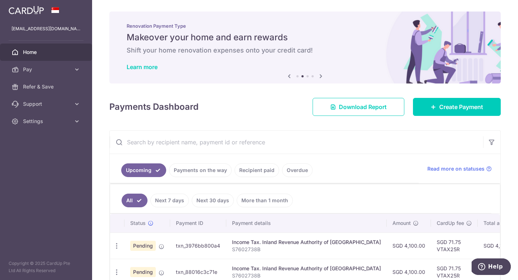
click at [321, 74] on icon at bounding box center [320, 76] width 9 height 9
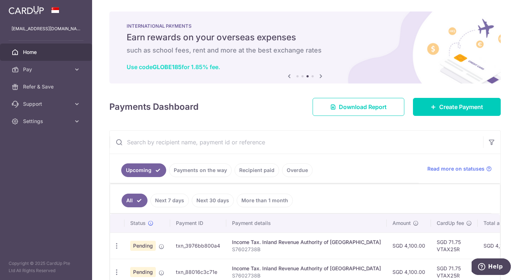
click at [169, 66] on b "GLOBE185" at bounding box center [166, 66] width 29 height 7
click at [322, 75] on icon at bounding box center [320, 76] width 9 height 9
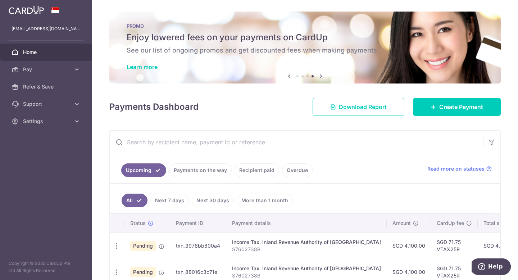
click at [322, 75] on icon at bounding box center [320, 76] width 9 height 9
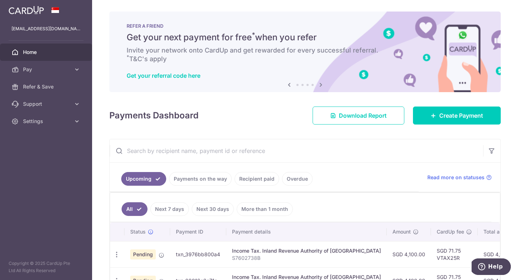
click at [322, 75] on div "Get your referral code here" at bounding box center [305, 75] width 357 height 7
click at [320, 86] on icon at bounding box center [320, 84] width 9 height 9
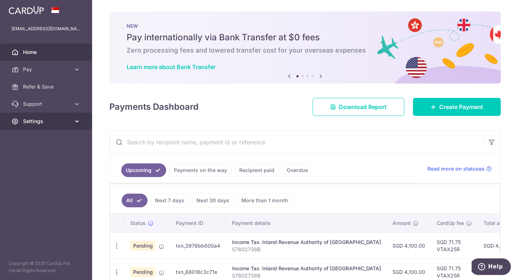
click at [38, 119] on span "Settings" at bounding box center [46, 121] width 47 height 7
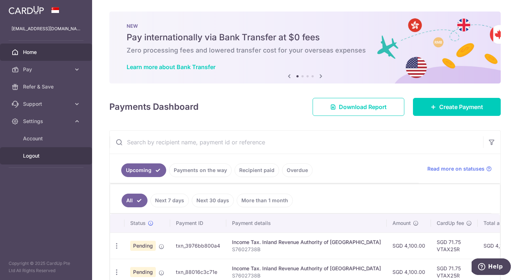
click at [35, 158] on span "Logout" at bounding box center [46, 155] width 47 height 7
